Goal: Task Accomplishment & Management: Use online tool/utility

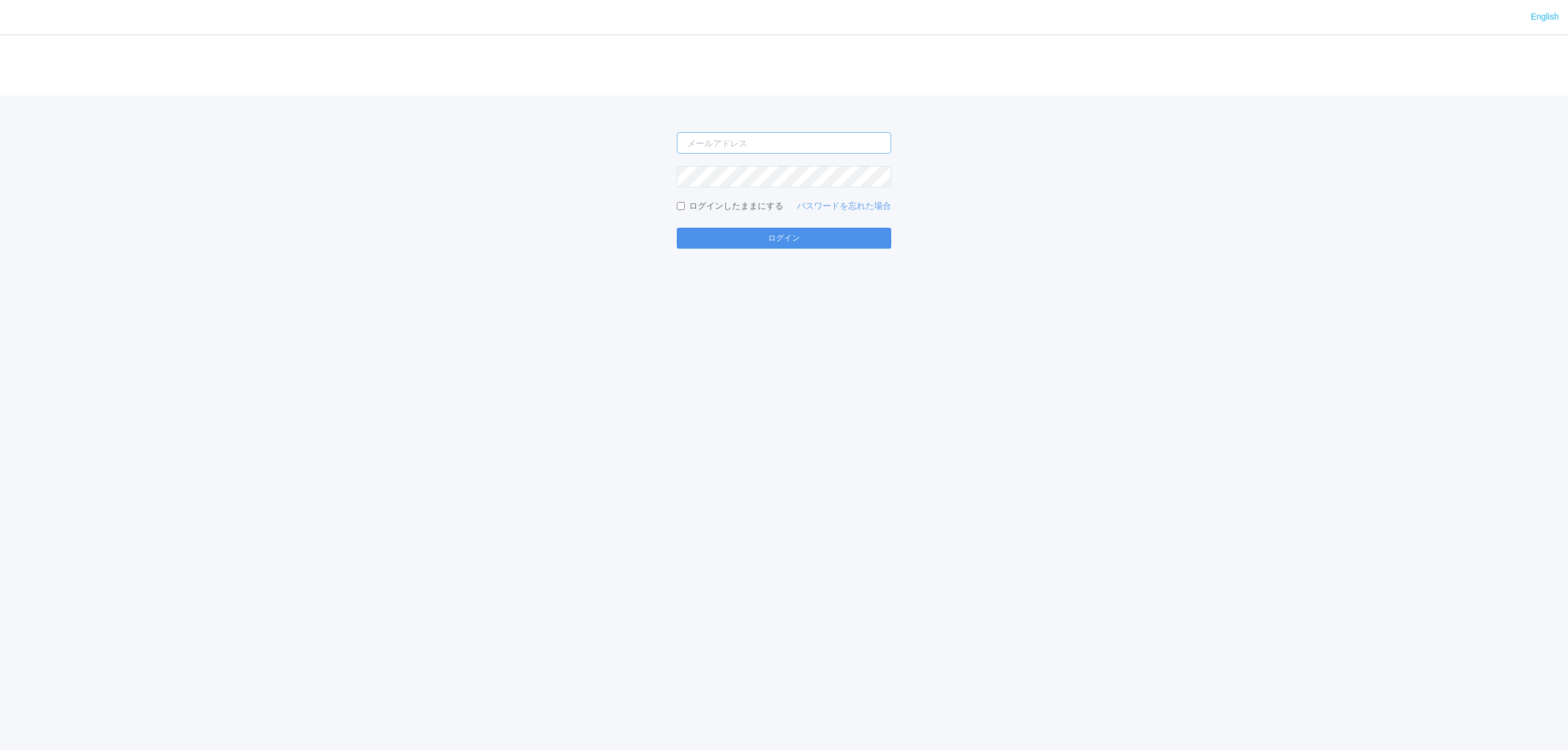
type input "[PERSON_NAME][EMAIL_ADDRESS][DOMAIN_NAME]"
click at [678, 235] on button "ログイン" at bounding box center [784, 238] width 214 height 21
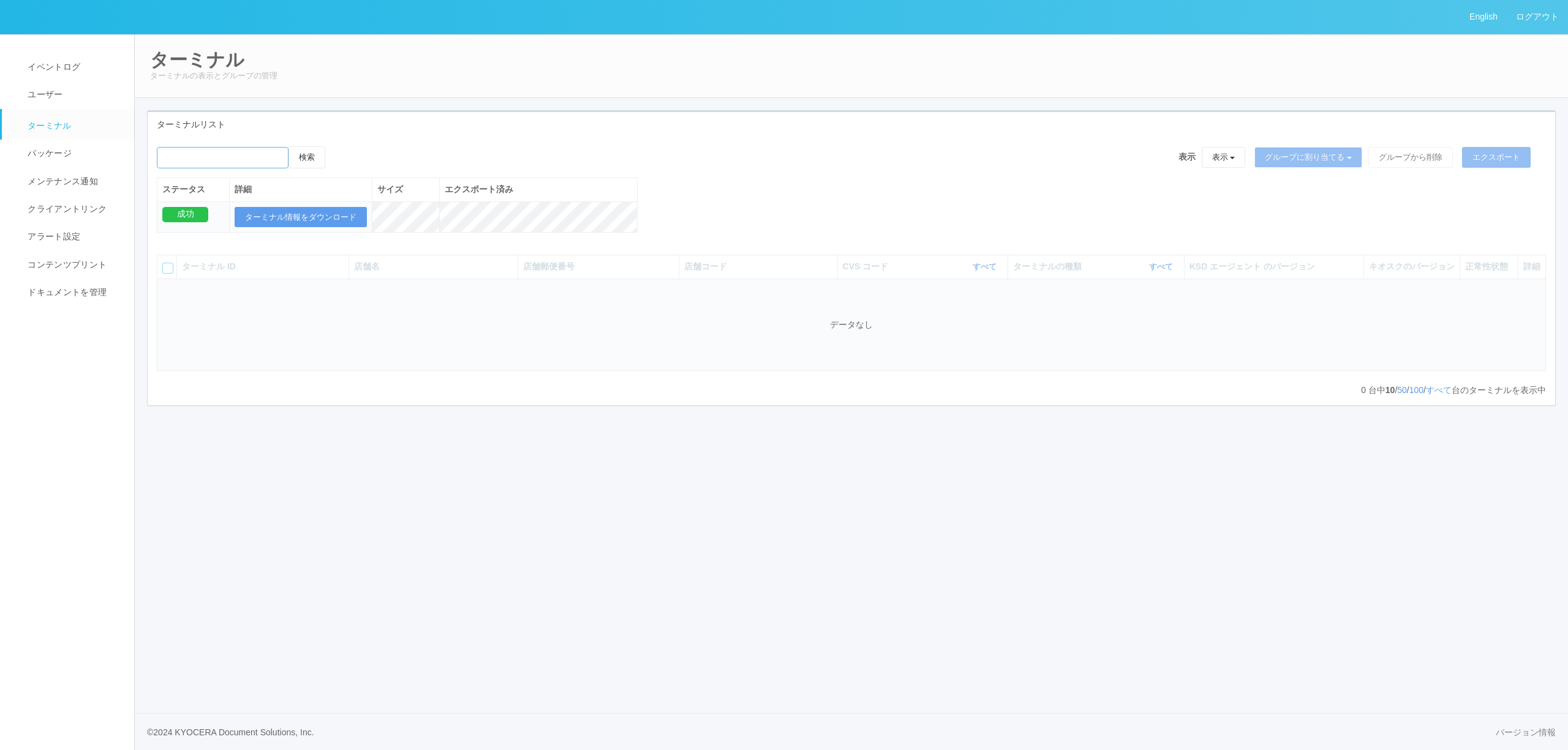
drag, startPoint x: 193, startPoint y: 165, endPoint x: 201, endPoint y: 165, distance: 8.0
click at [193, 165] on input "emailSearch" at bounding box center [223, 157] width 131 height 21
paste input "札幌元町"
type input "札幌元町"
click at [314, 165] on button "検索" at bounding box center [307, 157] width 36 height 22
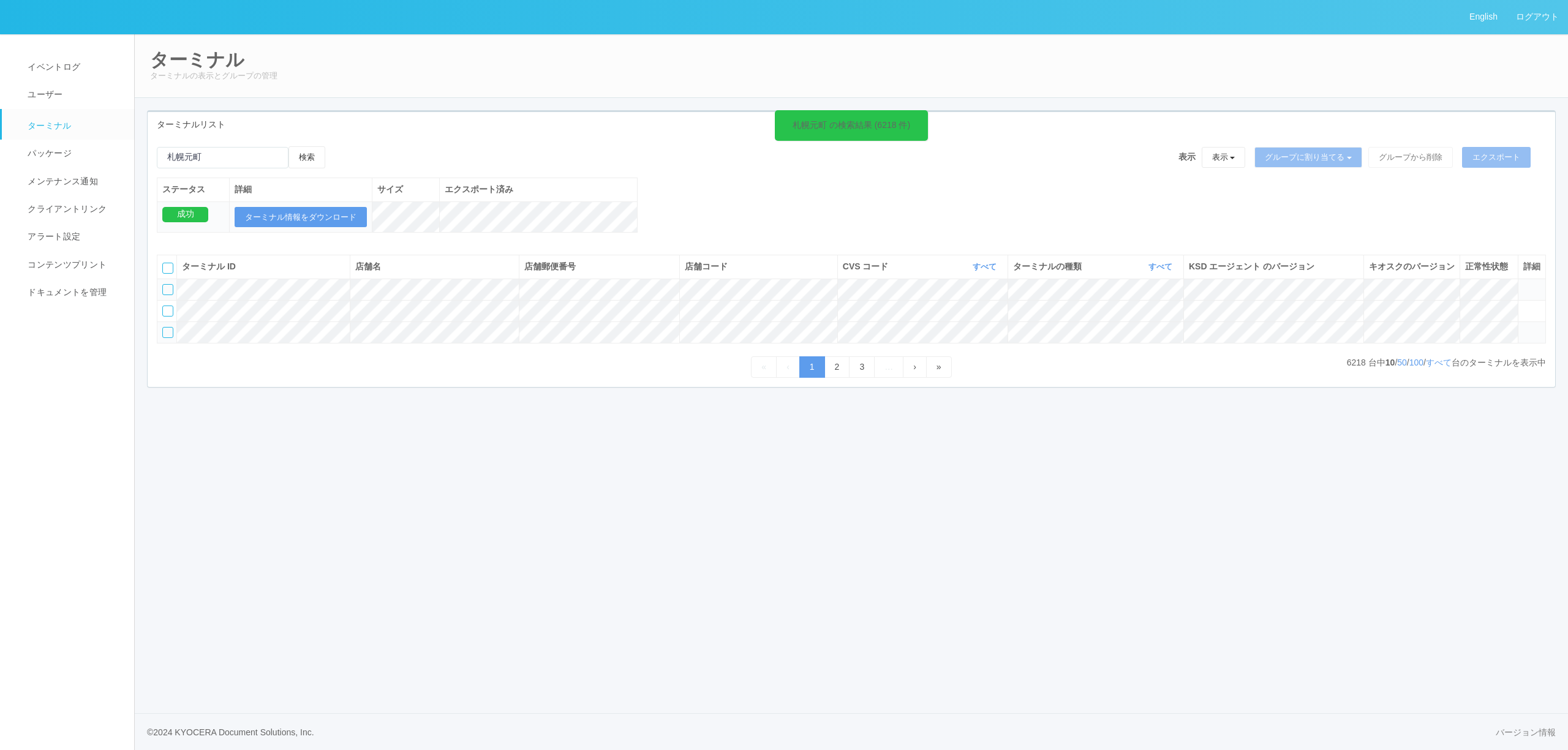
click at [1524, 284] on icon at bounding box center [1524, 284] width 0 height 0
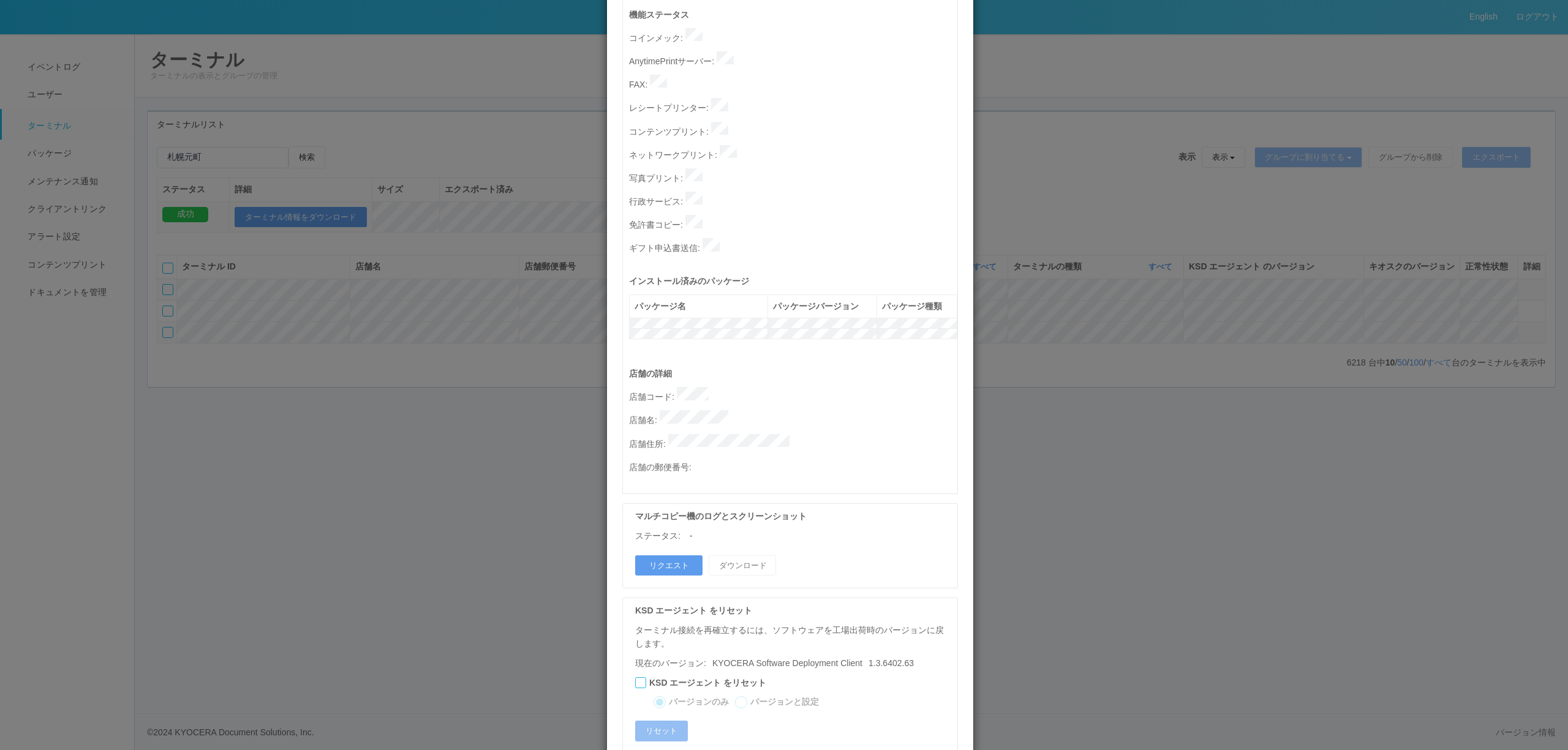
scroll to position [327, 0]
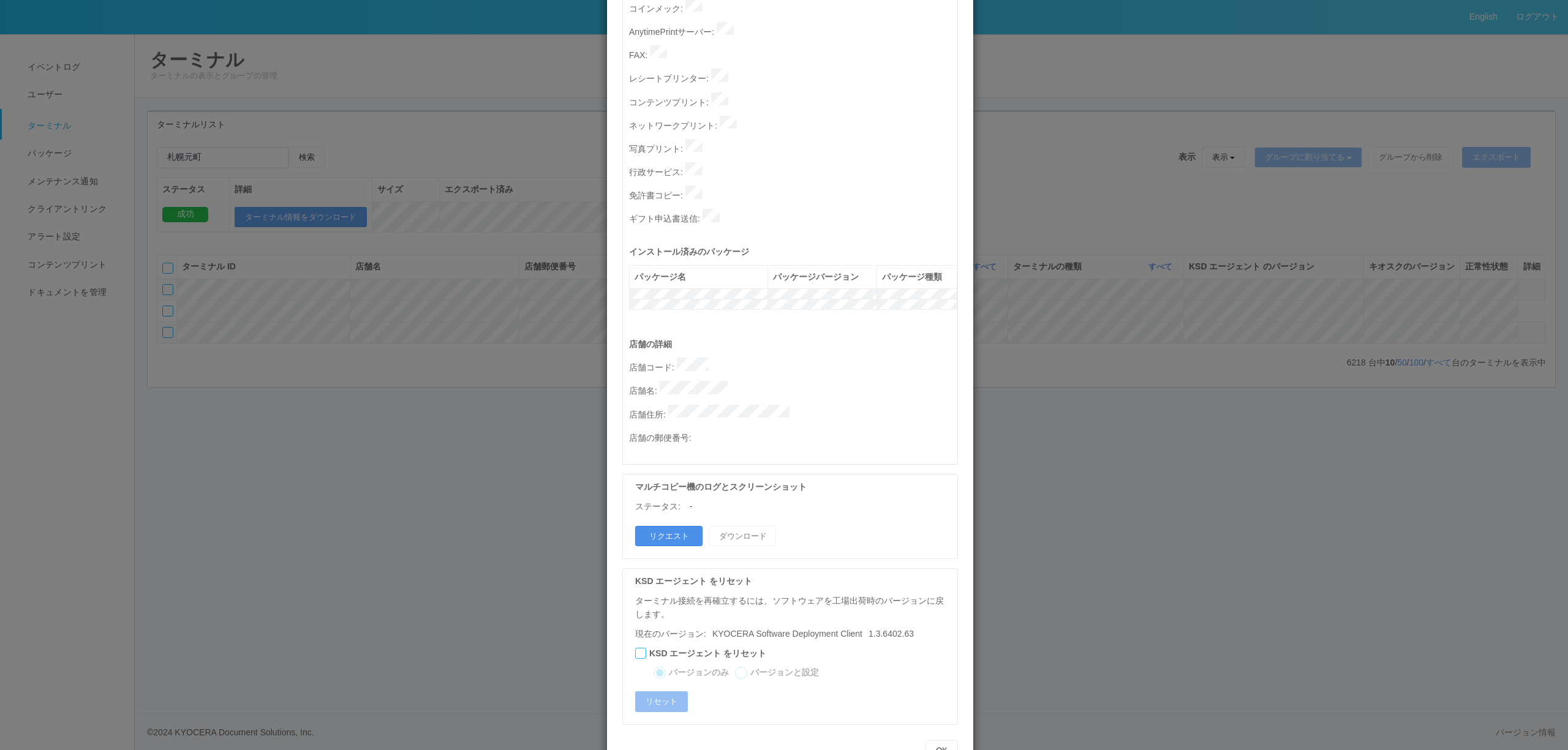
click at [665, 526] on button "リクエスト" at bounding box center [669, 536] width 68 height 21
click at [1077, 472] on div "ターミナルの詳細 詳細 S.M.A.R.T 接続ステータス 最終接続日時 : [DATE] 05:42:01 AM マルチコピー機の詳細 モデル : シリアル…" at bounding box center [784, 375] width 1568 height 750
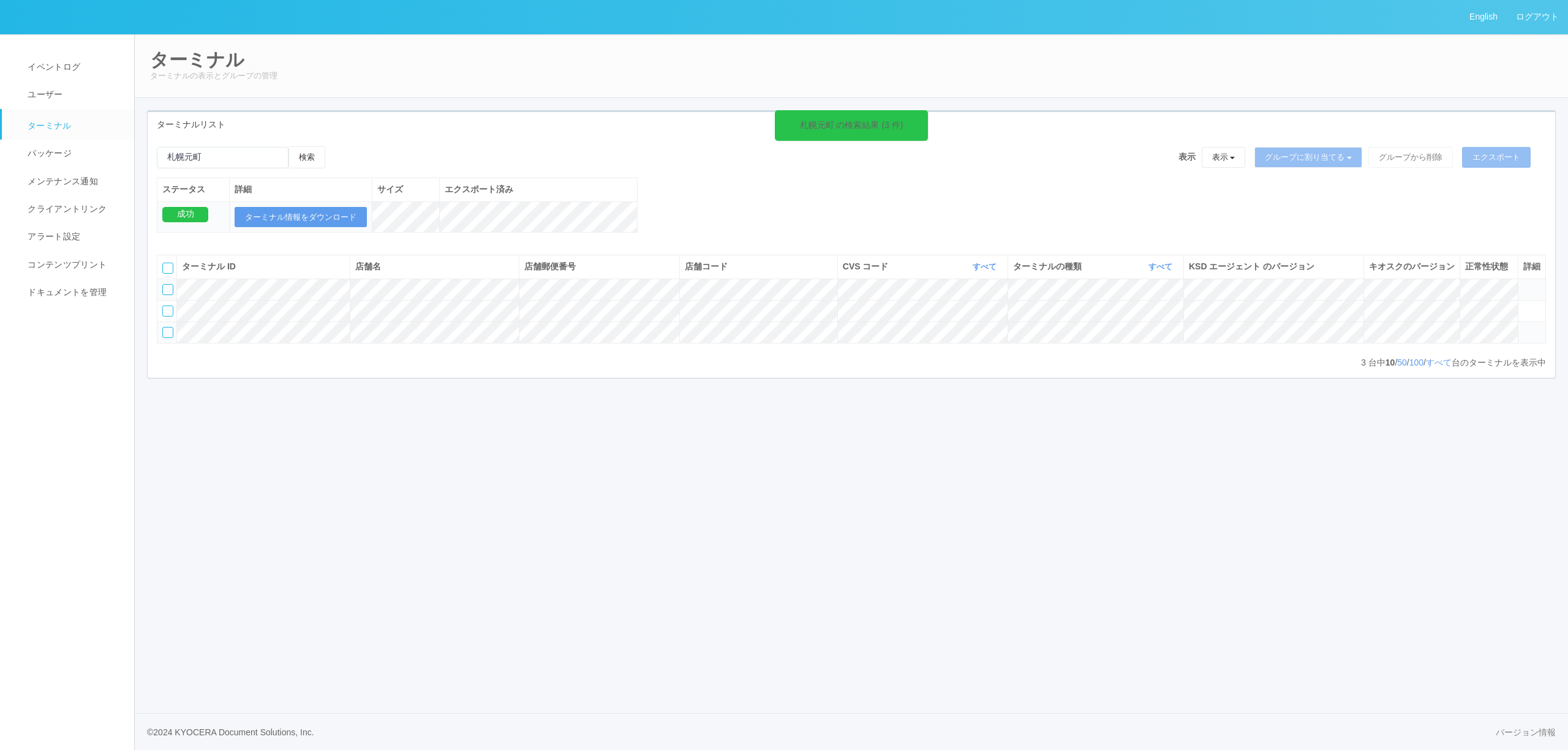
drag, startPoint x: 351, startPoint y: 405, endPoint x: 378, endPoint y: 427, distance: 34.8
click at [351, 378] on div "札幌元町 の検索結果 (3 件) 検索 表示 表示 すべてのターミナル 未割り当てのターミナル グループを追加 グループ名を編集 アーカイブ済みのターミナル …" at bounding box center [851, 258] width 1408 height 241
click at [1524, 284] on icon at bounding box center [1524, 284] width 0 height 0
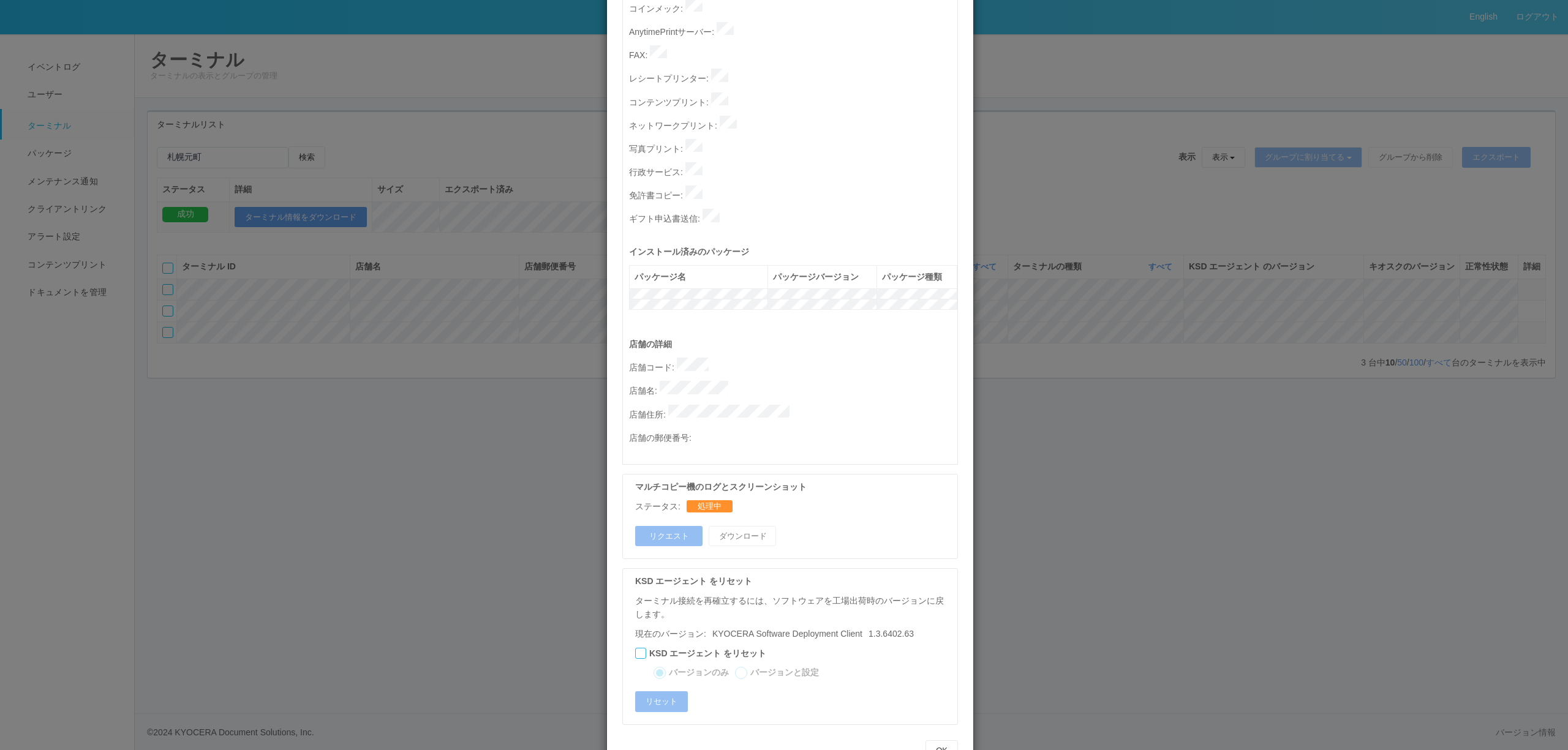
click at [1045, 429] on div "ターミナルの詳細 詳細 S.M.A.R.T 接続ステータス 最終接続日時 : [DATE] 05:42:01 AM マルチコピー機の詳細 モデル : シリアル…" at bounding box center [784, 375] width 1568 height 750
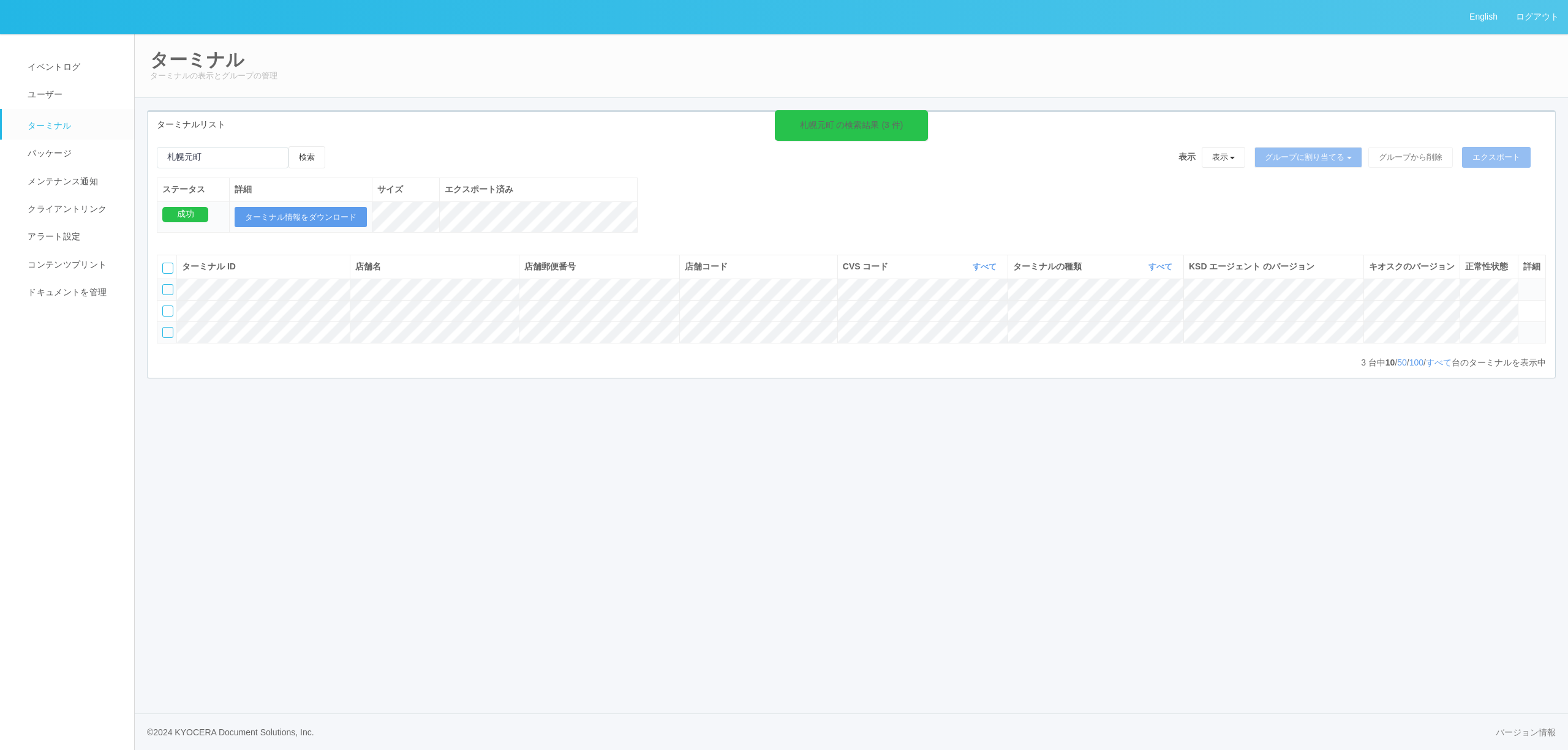
click at [1524, 284] on icon at bounding box center [1524, 284] width 0 height 0
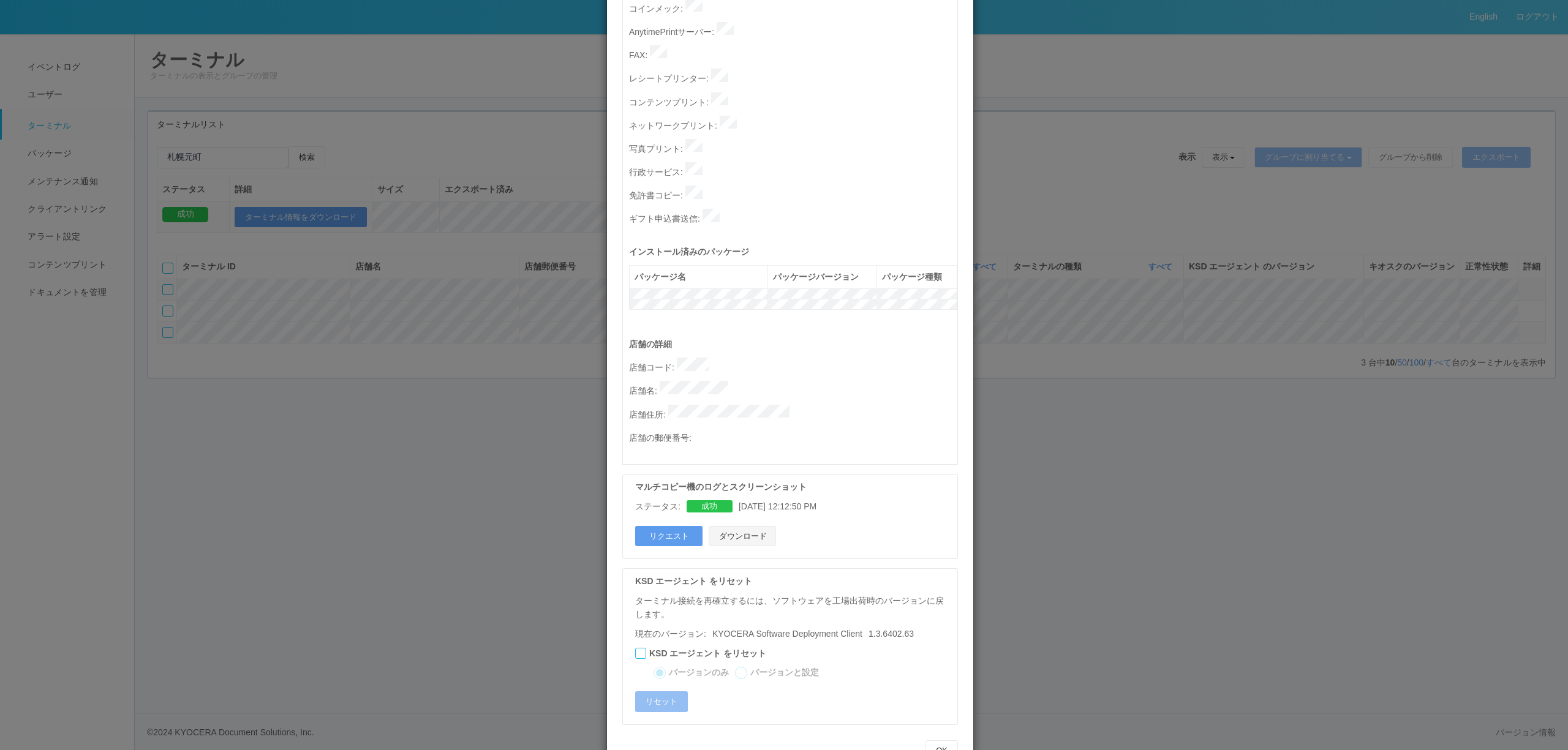
click at [736, 526] on button "ダウンロード" at bounding box center [743, 536] width 68 height 21
click at [437, 343] on div "ターミナルの詳細 詳細 S.M.A.R.T 接続ステータス 最終接続日時 : [DATE] 05:42:01 AM マルチコピー機の詳細 モデル : シリアル…" at bounding box center [784, 375] width 1568 height 750
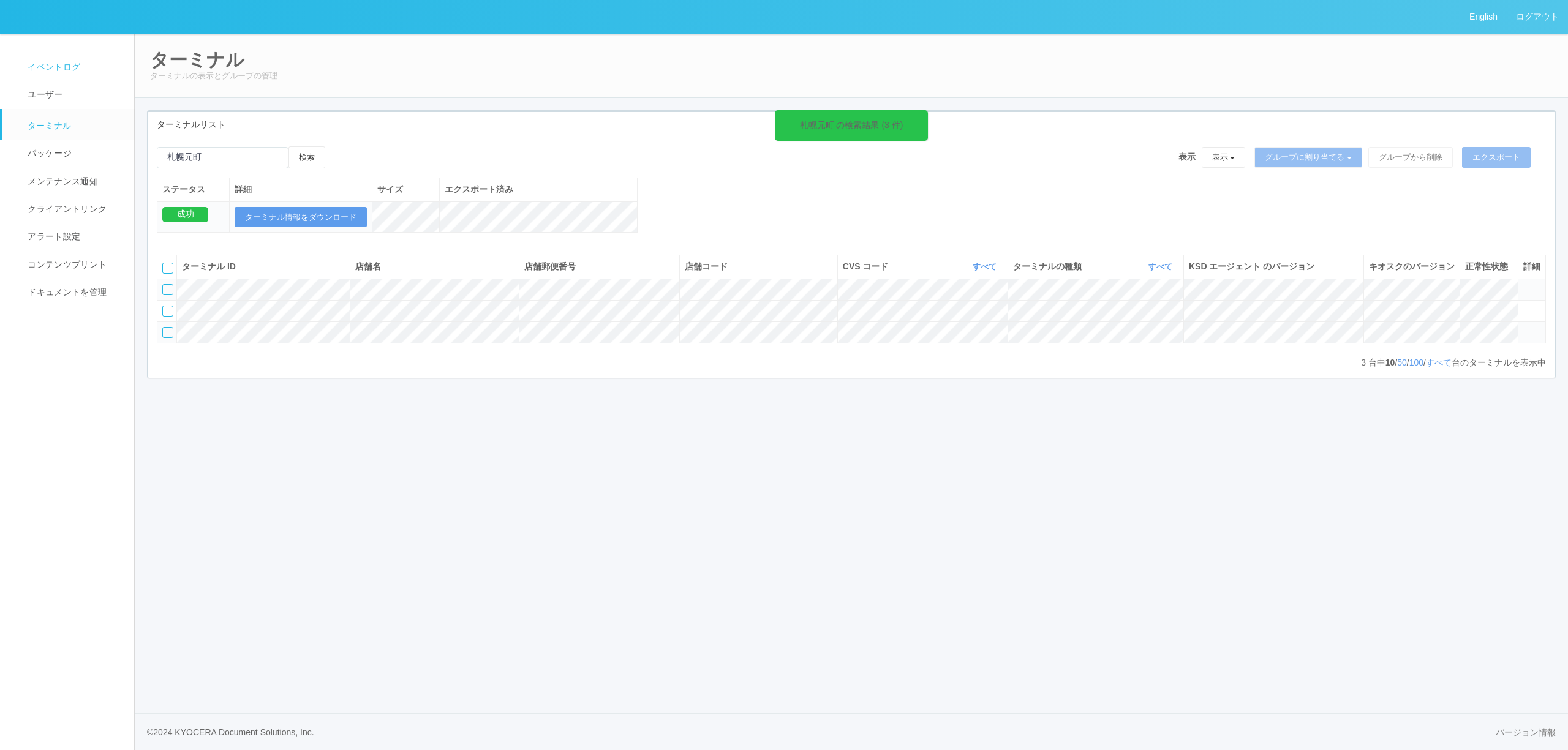
click at [87, 64] on link "イベントログ" at bounding box center [74, 67] width 143 height 27
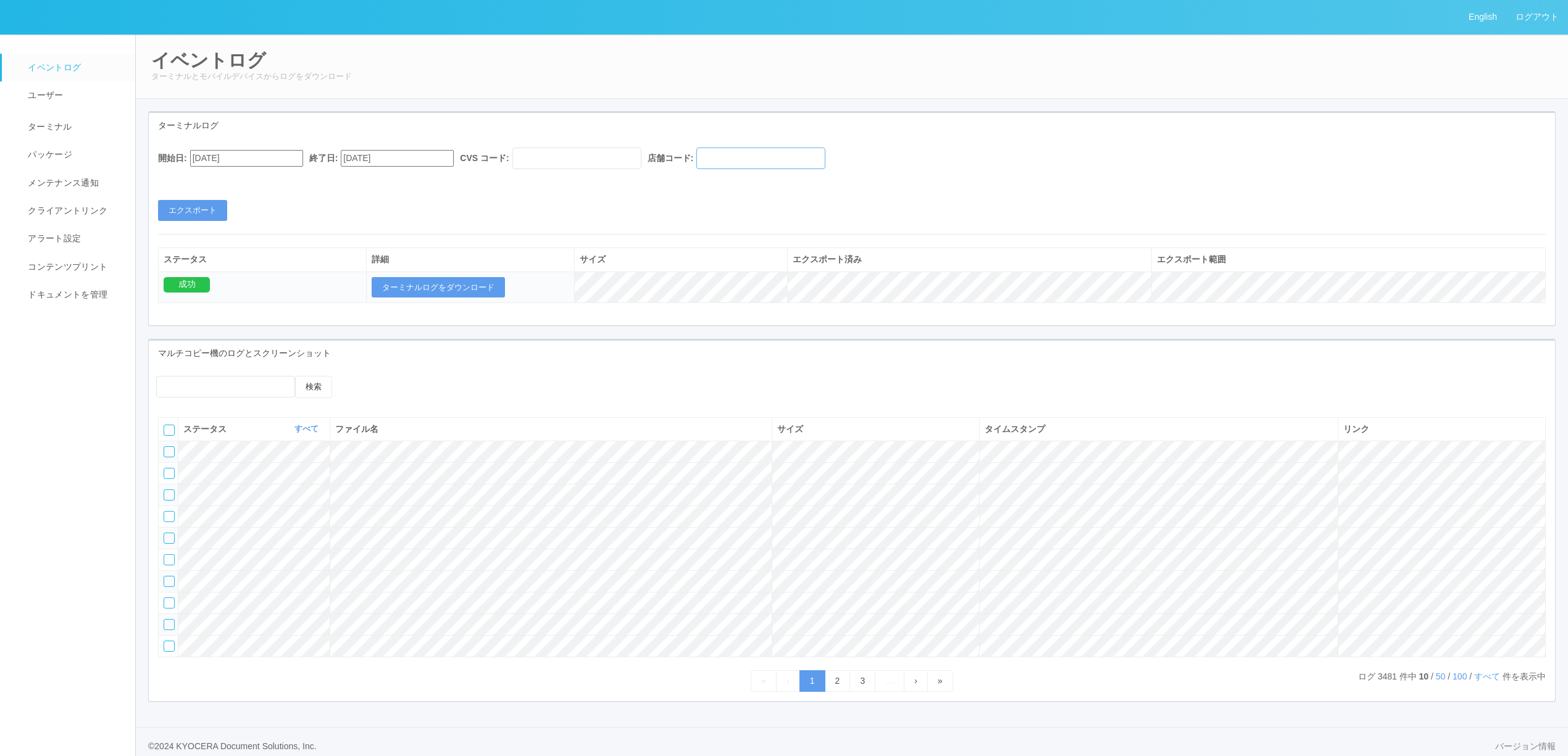
click at [823, 151] on input "text" at bounding box center [761, 158] width 129 height 22
paste input "602011"
type input "602011"
click at [274, 163] on input "[DATE]" at bounding box center [247, 158] width 113 height 16
click at [210, 177] on button "button" at bounding box center [205, 175] width 10 height 4
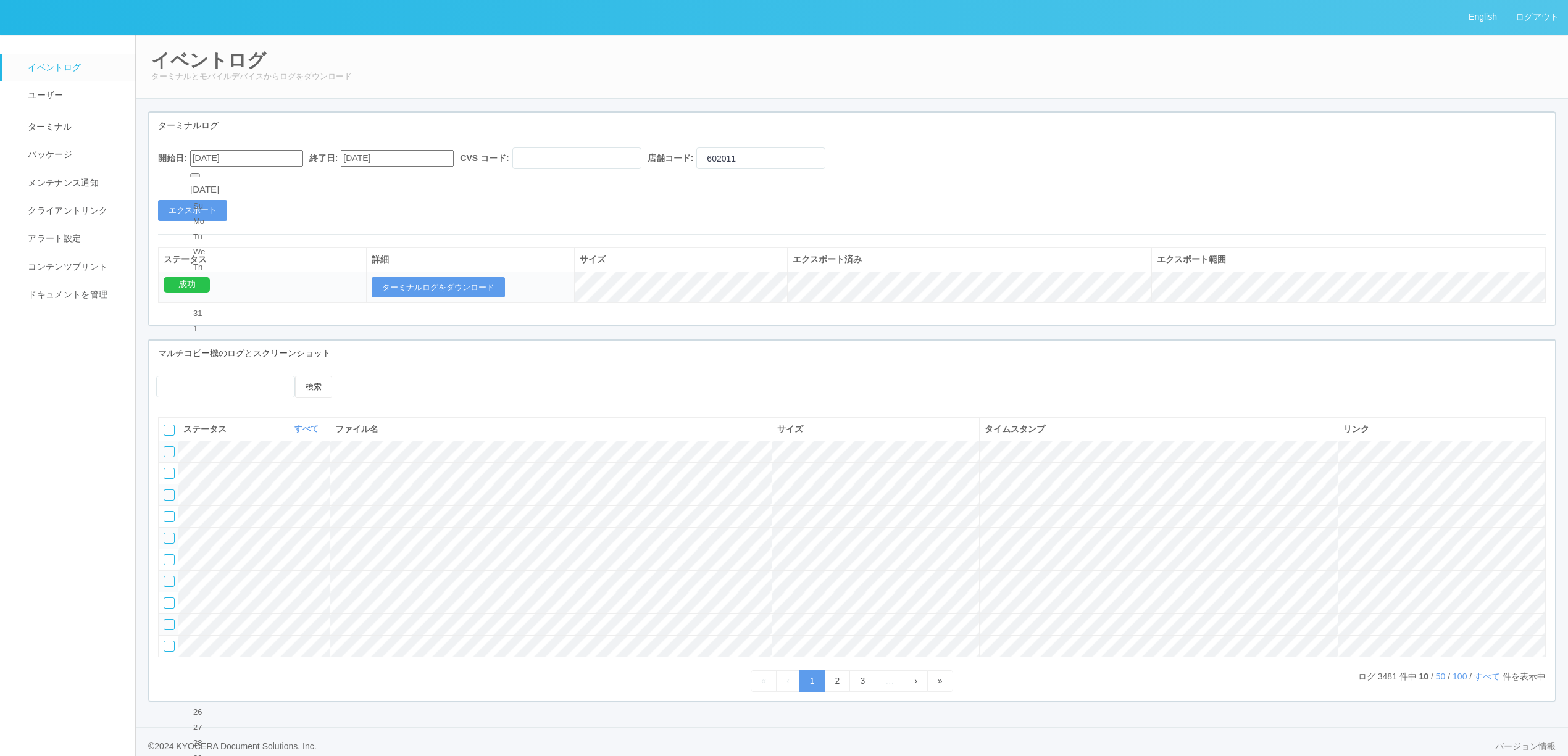
click at [216, 445] on div "9" at bounding box center [205, 451] width 23 height 12
type input "[DATE]"
click at [197, 213] on button "エクスポート" at bounding box center [192, 210] width 69 height 21
click at [462, 294] on button "ターミナルログをダウンロード" at bounding box center [438, 288] width 133 height 21
click at [89, 138] on link "ターミナル" at bounding box center [74, 125] width 144 height 31
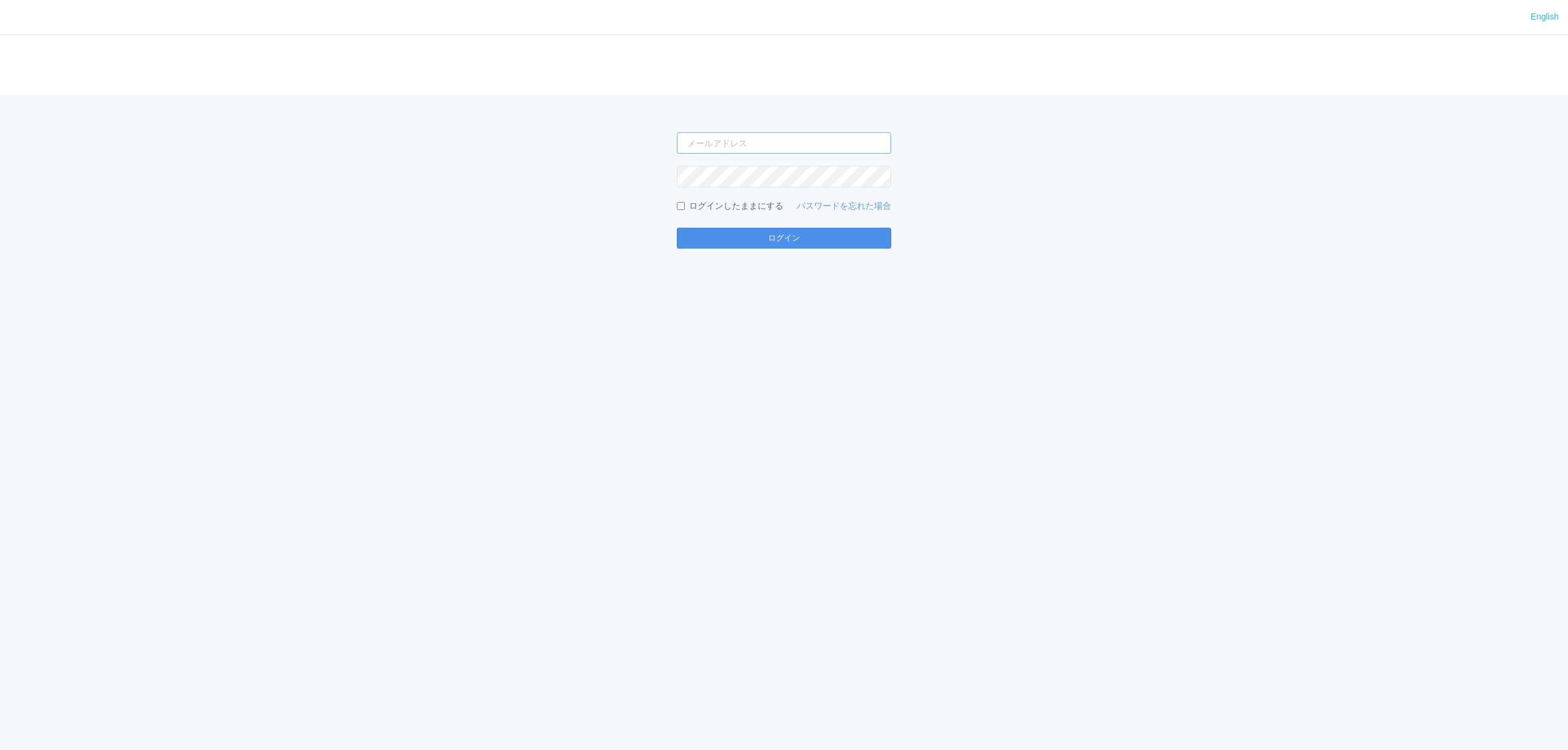
type input "[PERSON_NAME][EMAIL_ADDRESS][DOMAIN_NAME]"
click at [683, 243] on button "ログイン" at bounding box center [784, 238] width 214 height 21
